Goal: Task Accomplishment & Management: Complete application form

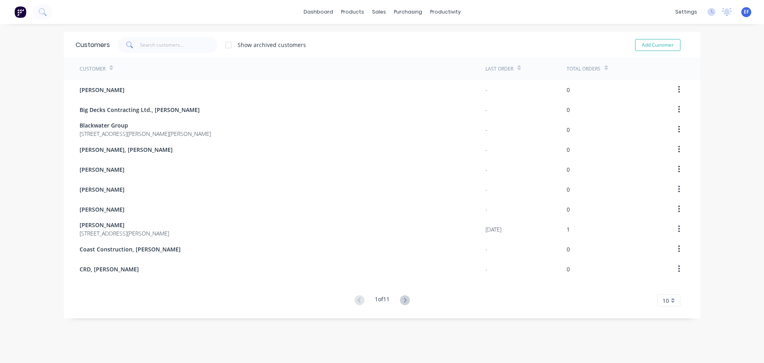
click at [666, 301] on span "10" at bounding box center [666, 300] width 6 height 8
click at [666, 285] on div "35" at bounding box center [669, 287] width 22 height 14
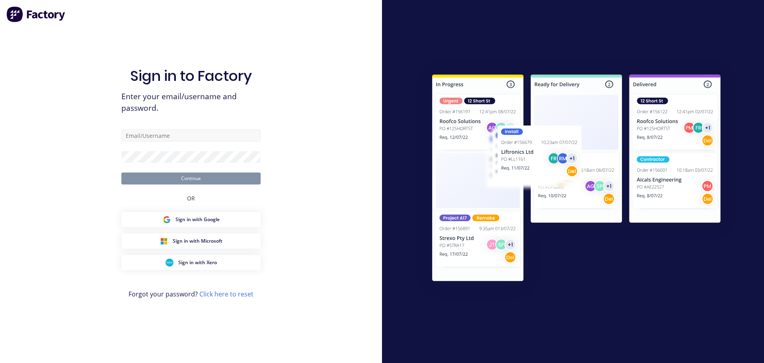
drag, startPoint x: 170, startPoint y: 145, endPoint x: 168, endPoint y: 131, distance: 14.1
click at [168, 131] on form "Continue" at bounding box center [190, 156] width 139 height 55
click at [168, 127] on div "Sign in to Factory Enter your email/username and password. Continue OR Sign in …" at bounding box center [190, 189] width 139 height 334
click at [164, 134] on input "text" at bounding box center [190, 135] width 139 height 12
type input "[EMAIL_ADDRESS][DOMAIN_NAME]"
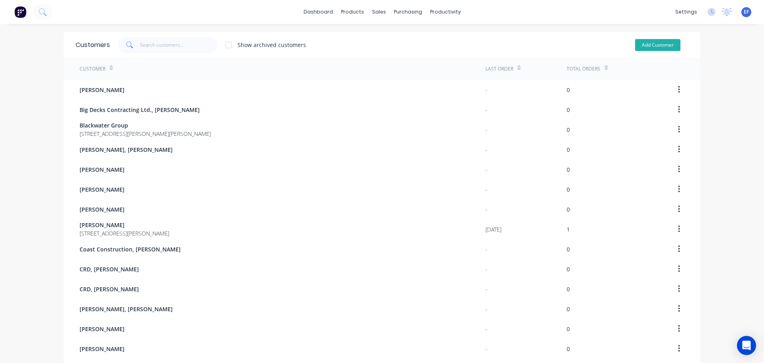
click at [638, 45] on button "Add Customer" at bounding box center [657, 45] width 45 height 12
select select "CA"
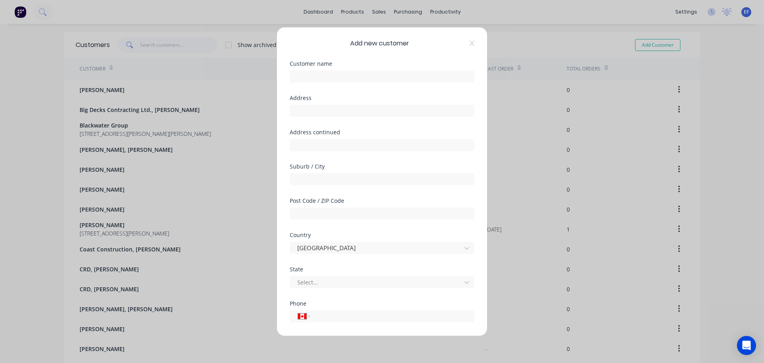
click at [375, 83] on div "Customer name" at bounding box center [382, 77] width 185 height 34
click at [374, 79] on input "text" at bounding box center [382, 76] width 185 height 12
paste input "[PERSON_NAME], [PERSON_NAME]"
type input "R"
paste input "[PERSON_NAME], [PERSON_NAME]"
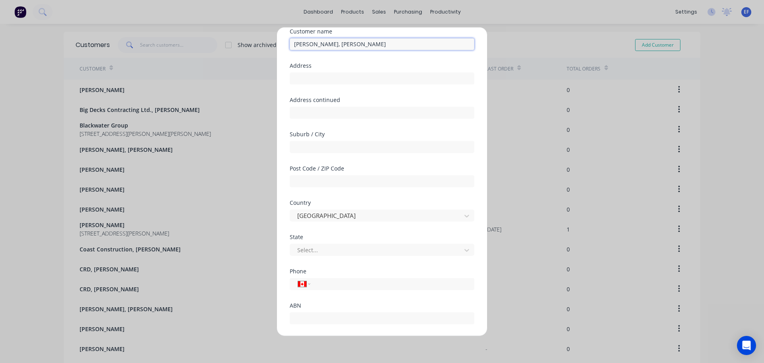
scroll to position [70, 0]
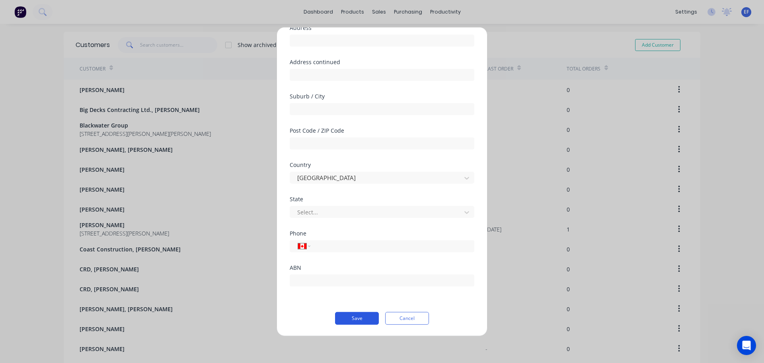
type input "[PERSON_NAME], [PERSON_NAME]"
click at [351, 316] on button "Save" at bounding box center [357, 317] width 44 height 13
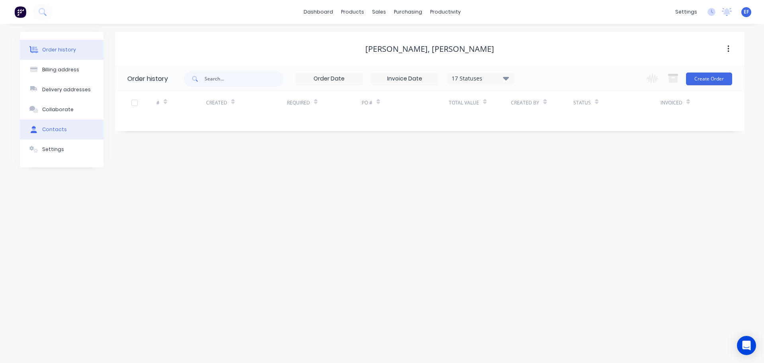
click at [47, 131] on div "Contacts" at bounding box center [54, 129] width 25 height 7
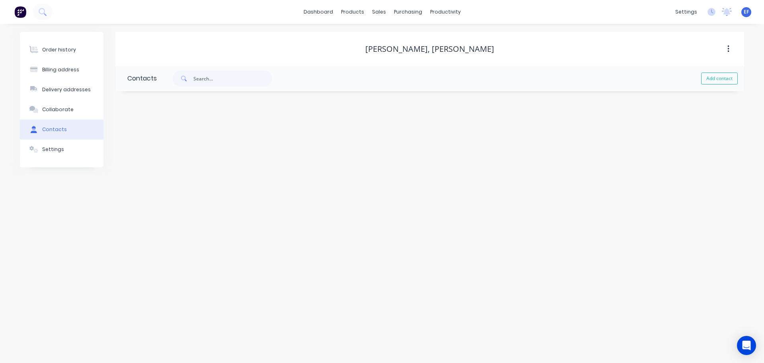
click at [712, 86] on div "Add contact" at bounding box center [450, 78] width 587 height 25
click at [720, 77] on button "Add contact" at bounding box center [719, 78] width 37 height 12
select select "CA"
click at [158, 138] on input "text" at bounding box center [192, 137] width 130 height 12
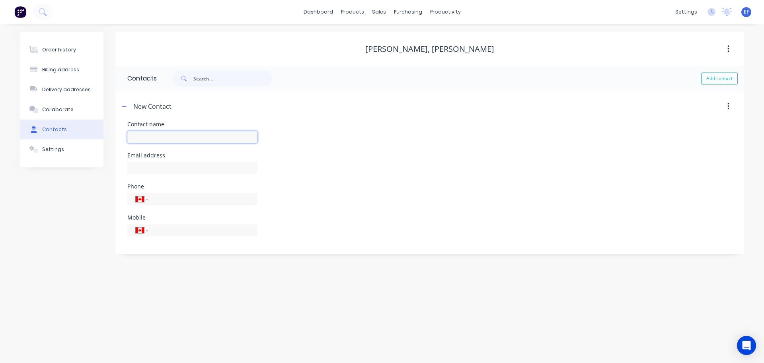
paste input "[PERSON_NAME], [PERSON_NAME]"
type input "[PERSON_NAME]"
select select "CA"
click at [167, 169] on input "text" at bounding box center [192, 168] width 130 height 12
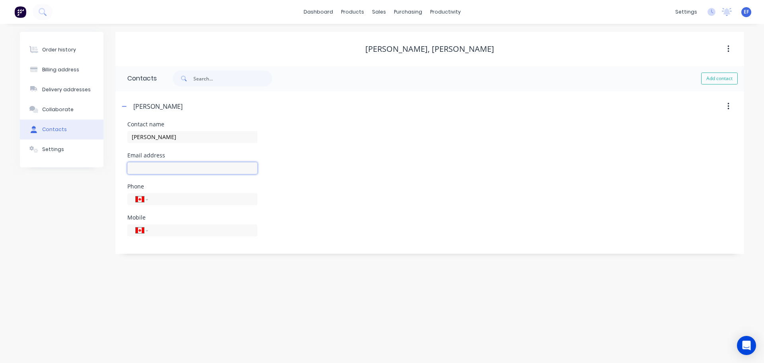
paste input "[EMAIL_ADDRESS][DOMAIN_NAME]"
type input "[EMAIL_ADDRESS][DOMAIN_NAME]"
click at [482, 193] on div "Phone International [GEOGRAPHIC_DATA] [GEOGRAPHIC_DATA] [GEOGRAPHIC_DATA] [GEOG…" at bounding box center [429, 198] width 605 height 31
click at [398, 57] on div "Customers" at bounding box center [406, 54] width 29 height 7
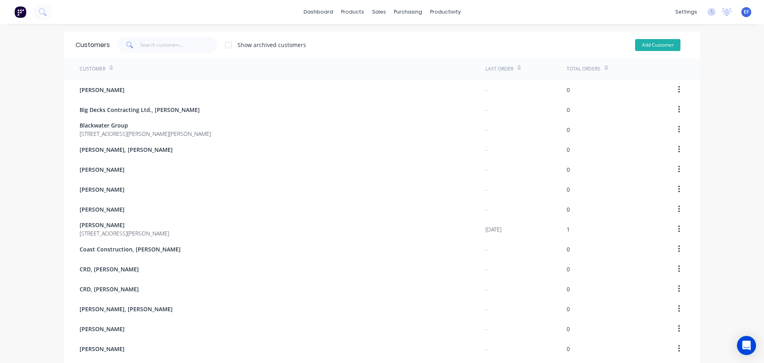
click at [664, 46] on button "Add Customer" at bounding box center [657, 45] width 45 height 12
select select "CA"
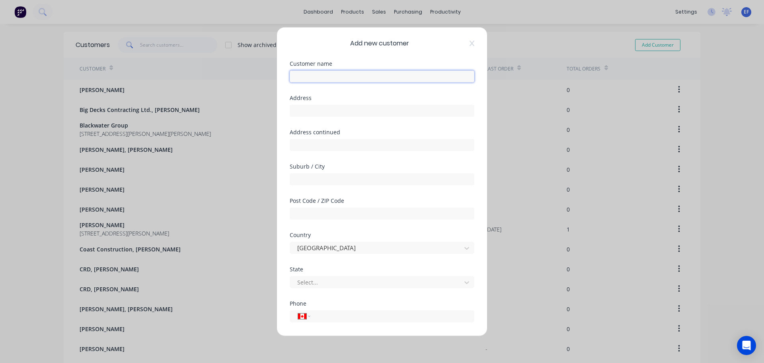
click at [299, 77] on input "text" at bounding box center [382, 76] width 185 height 12
paste input "River [PERSON_NAME]"
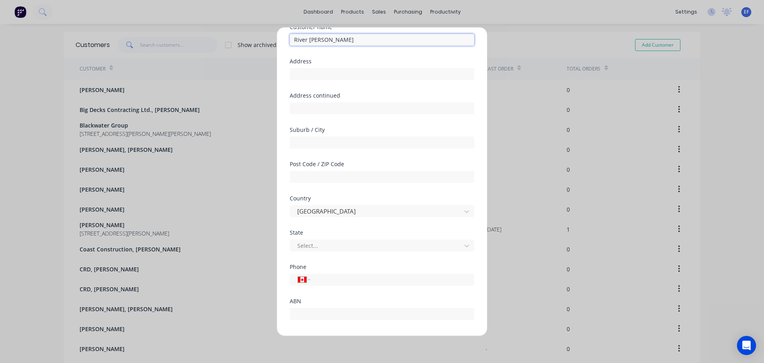
scroll to position [70, 0]
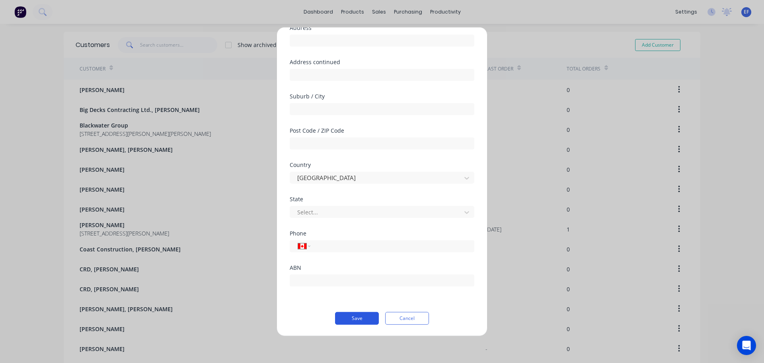
type input "River [PERSON_NAME]"
click at [357, 324] on div "Add new customer Customer name River [PERSON_NAME] Address Address continued Su…" at bounding box center [382, 181] width 210 height 308
click at [358, 322] on button "Save" at bounding box center [357, 317] width 44 height 13
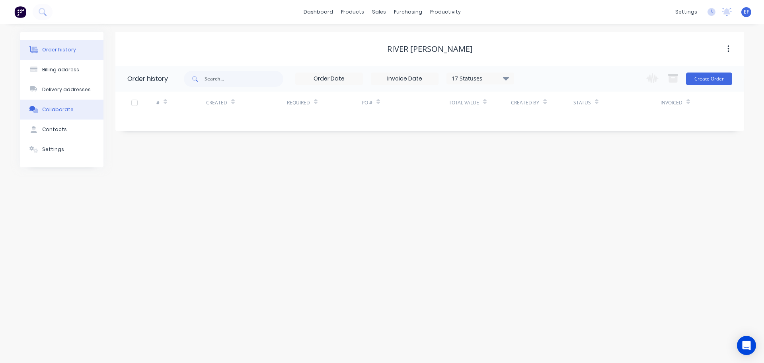
click at [65, 119] on button "Collaborate" at bounding box center [62, 110] width 84 height 20
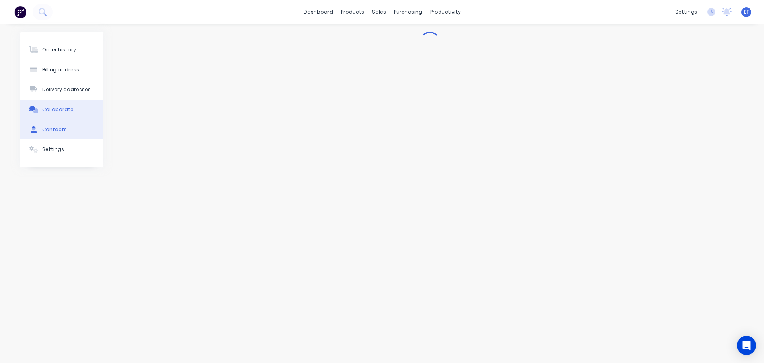
click at [59, 127] on div "Contacts" at bounding box center [54, 129] width 25 height 7
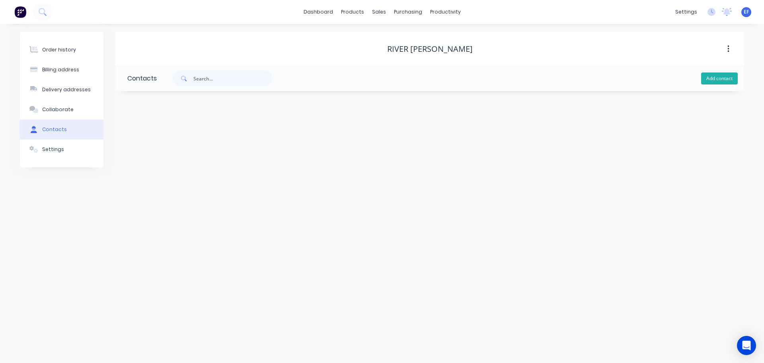
click at [709, 76] on button "Add contact" at bounding box center [719, 78] width 37 height 12
select select "CA"
click at [253, 134] on input "text" at bounding box center [192, 137] width 130 height 12
paste input "River [PERSON_NAME]"
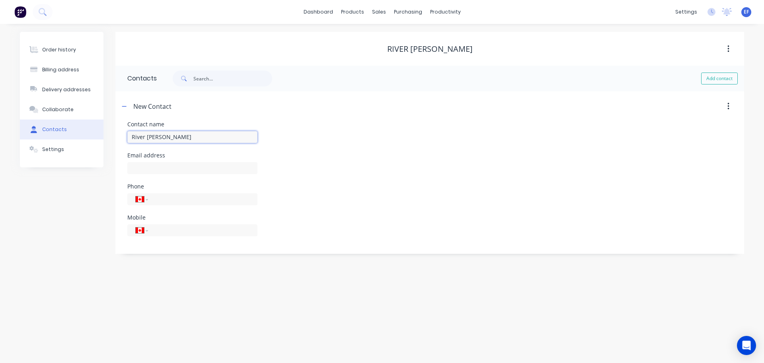
type input "River [PERSON_NAME]"
select select "CA"
click at [134, 168] on input "text" at bounding box center [192, 168] width 130 height 12
paste input "[EMAIL_ADDRESS][DOMAIN_NAME]"
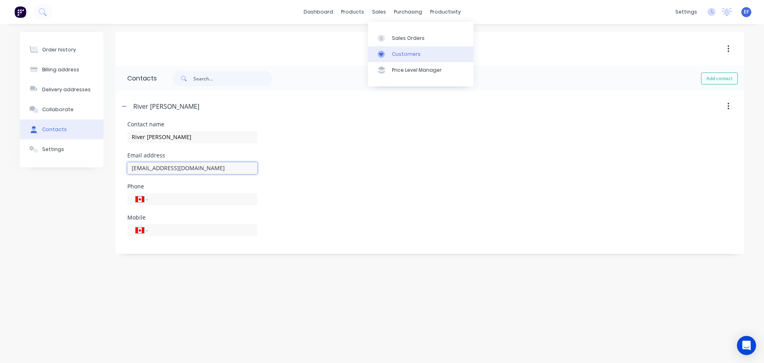
type input "[EMAIL_ADDRESS][DOMAIN_NAME]"
click at [387, 54] on div at bounding box center [384, 54] width 12 height 7
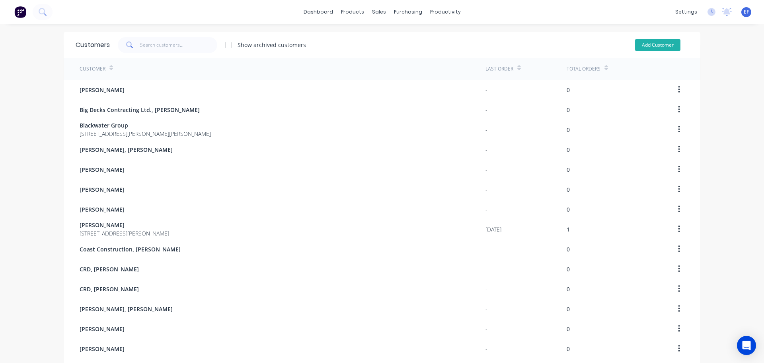
click at [660, 47] on button "Add Customer" at bounding box center [657, 45] width 45 height 12
select select "CA"
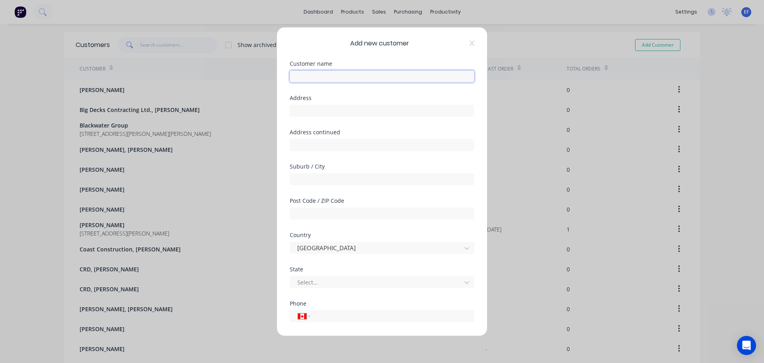
click at [323, 80] on input "text" at bounding box center [382, 76] width 185 height 12
paste input "[PERSON_NAME], [PERSON_NAME]"
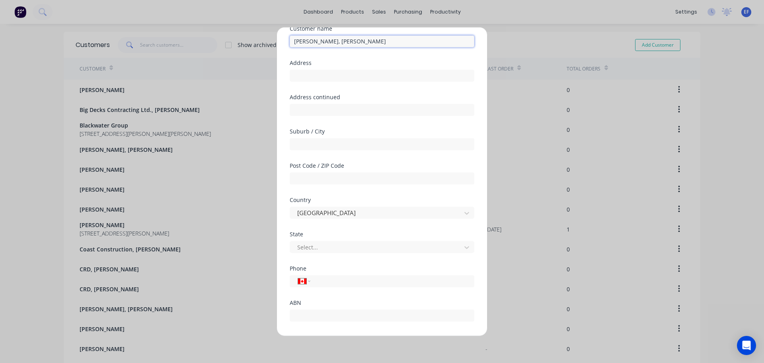
scroll to position [70, 0]
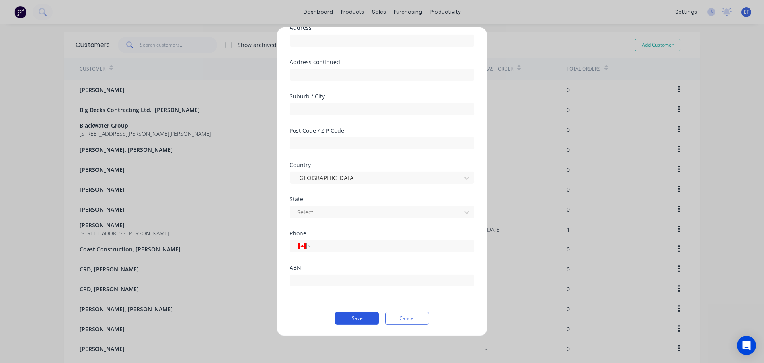
type input "[PERSON_NAME], [PERSON_NAME]"
click at [349, 321] on button "Save" at bounding box center [357, 317] width 44 height 13
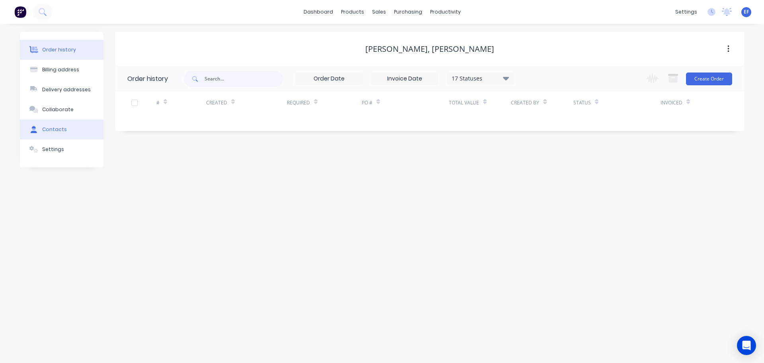
click at [70, 129] on button "Contacts" at bounding box center [62, 129] width 84 height 20
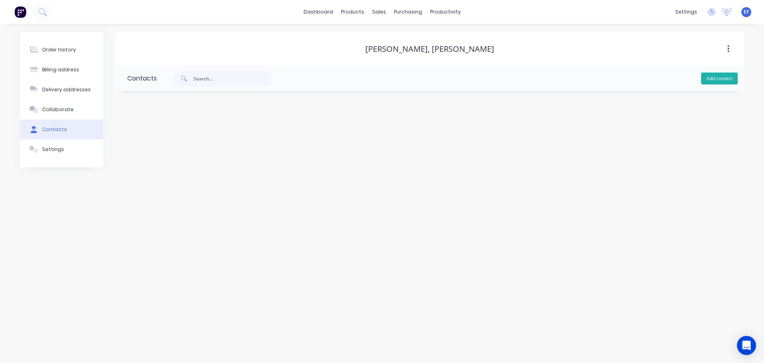
click at [712, 79] on button "Add contact" at bounding box center [719, 78] width 37 height 12
select select "CA"
click at [152, 133] on input "text" at bounding box center [192, 137] width 130 height 12
paste input "[PERSON_NAME], [PERSON_NAME]"
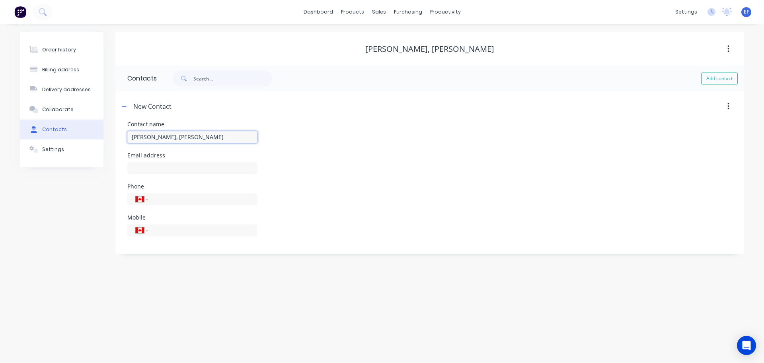
drag, startPoint x: 184, startPoint y: 135, endPoint x: 167, endPoint y: 130, distance: 17.7
click at [167, 130] on div "[PERSON_NAME], [PERSON_NAME]" at bounding box center [192, 140] width 130 height 23
type input "[PERSON_NAME]"
select select "CA"
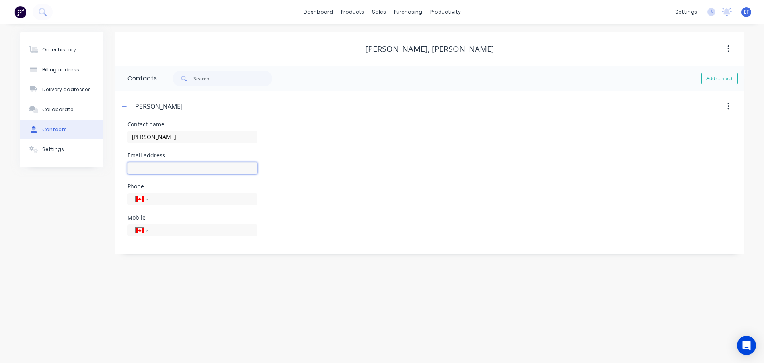
click at [170, 169] on input "text" at bounding box center [192, 168] width 130 height 12
paste input "[EMAIL_ADDRESS][PERSON_NAME][DOMAIN_NAME]"
type input "[EMAIL_ADDRESS][PERSON_NAME][DOMAIN_NAME]"
click at [405, 139] on div "Contact name [PERSON_NAME]" at bounding box center [429, 136] width 605 height 31
click at [385, 54] on div at bounding box center [384, 54] width 12 height 7
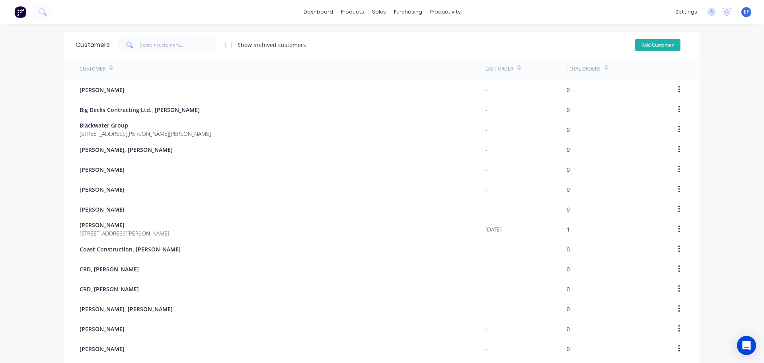
click at [652, 42] on button "Add Customer" at bounding box center [657, 45] width 45 height 12
select select "CA"
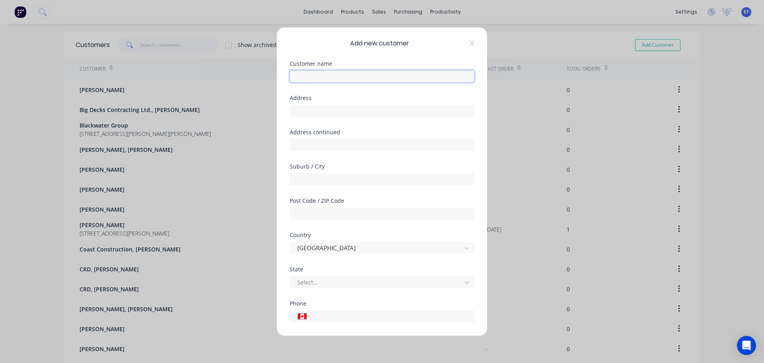
click at [317, 78] on input "text" at bounding box center [382, 76] width 185 height 12
paste input "Salish Sea Landscaping"
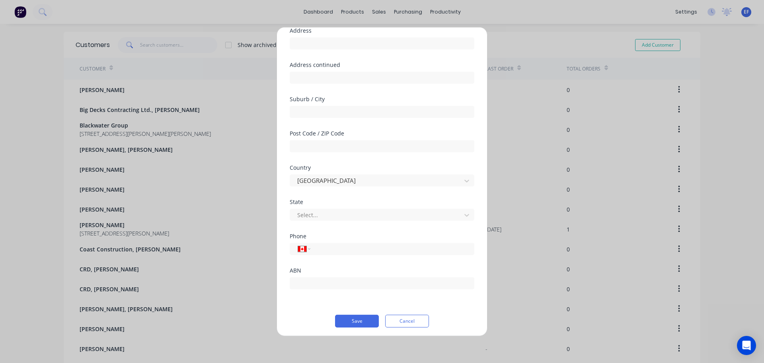
scroll to position [70, 0]
type input "Salish Sea Landscaping"
click at [348, 323] on button "Save" at bounding box center [357, 317] width 44 height 13
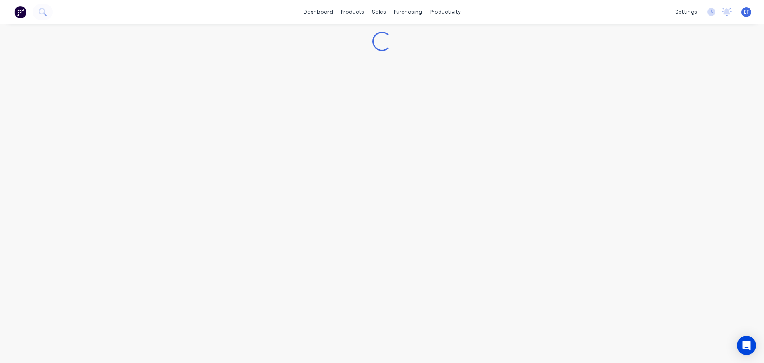
click at [351, 319] on div "Loading..." at bounding box center [382, 193] width 764 height 339
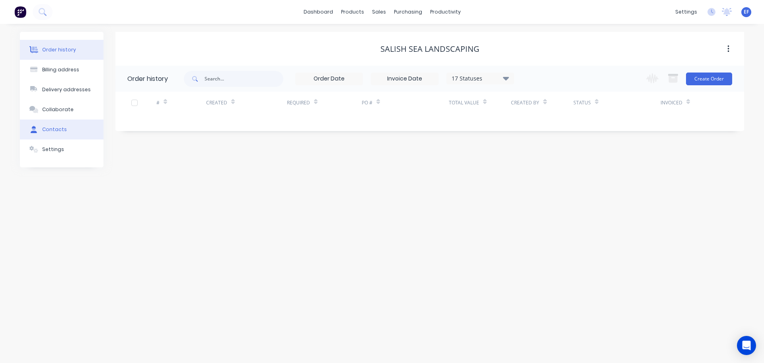
click at [49, 129] on div "Contacts" at bounding box center [54, 129] width 25 height 7
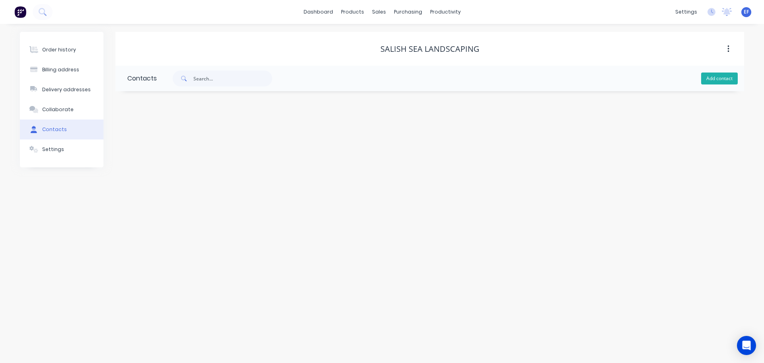
click at [710, 78] on button "Add contact" at bounding box center [719, 78] width 37 height 12
select select "CA"
click at [191, 137] on input "text" at bounding box center [192, 137] width 130 height 12
paste input "Salish Sea Landscaping"
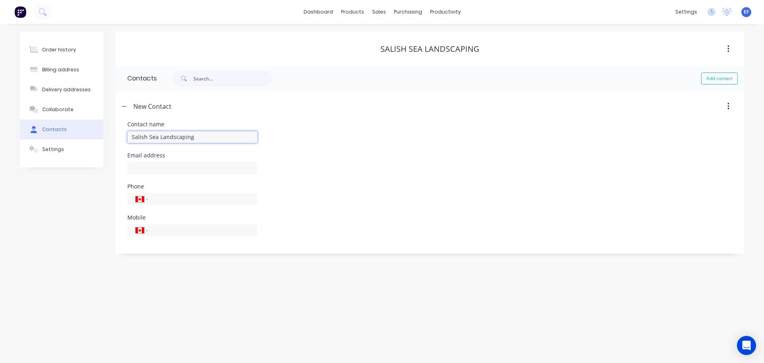
type input "Salish Sea Landscaping"
select select "CA"
click at [184, 169] on input "text" at bounding box center [192, 168] width 130 height 12
paste input "[PERSON_NAME][EMAIL_ADDRESS][DOMAIN_NAME]"
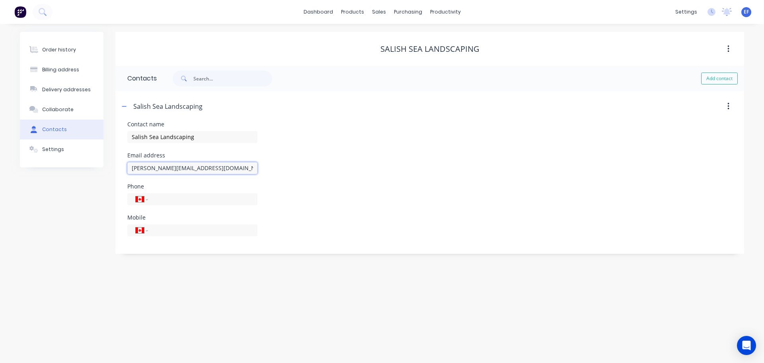
type input "[PERSON_NAME][EMAIL_ADDRESS][DOMAIN_NAME]"
click at [35, 234] on div "Order history Billing address Delivery addresses Collaborate Contacts Settings" at bounding box center [62, 143] width 84 height 222
click at [379, 54] on icon at bounding box center [381, 55] width 4 height 4
